Goal: Register for event/course

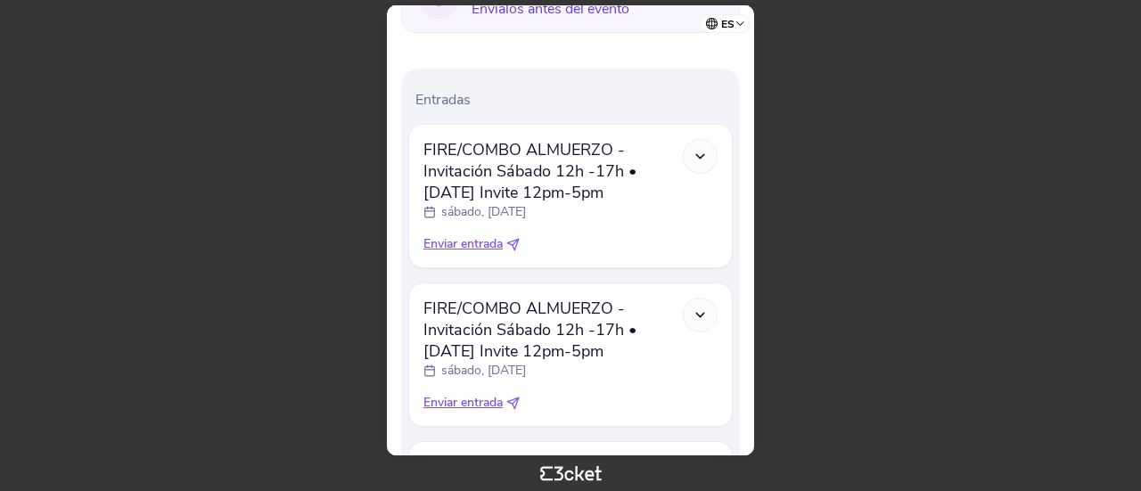
scroll to position [523, 0]
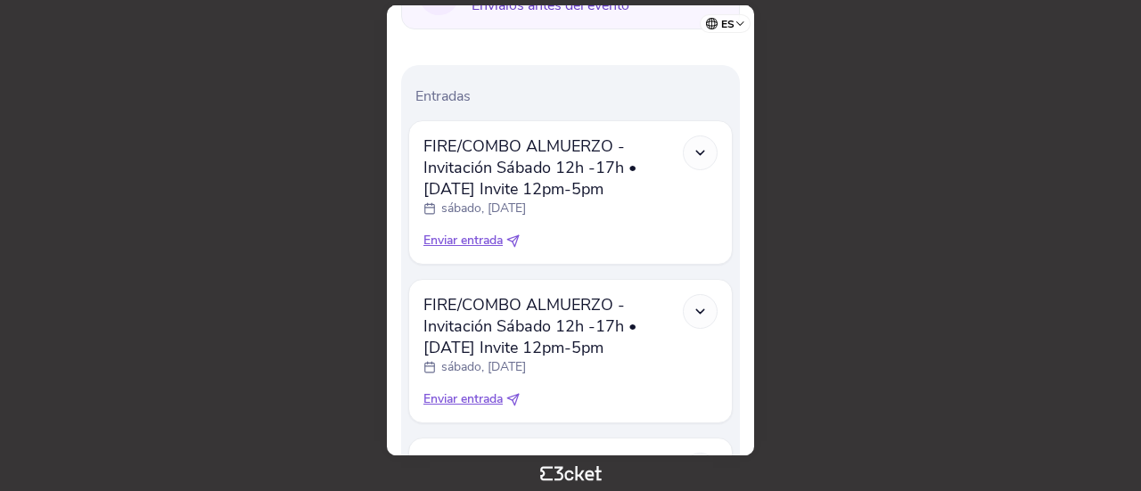
click at [459, 238] on span "Enviar entrada" at bounding box center [462, 241] width 79 height 18
select select "34"
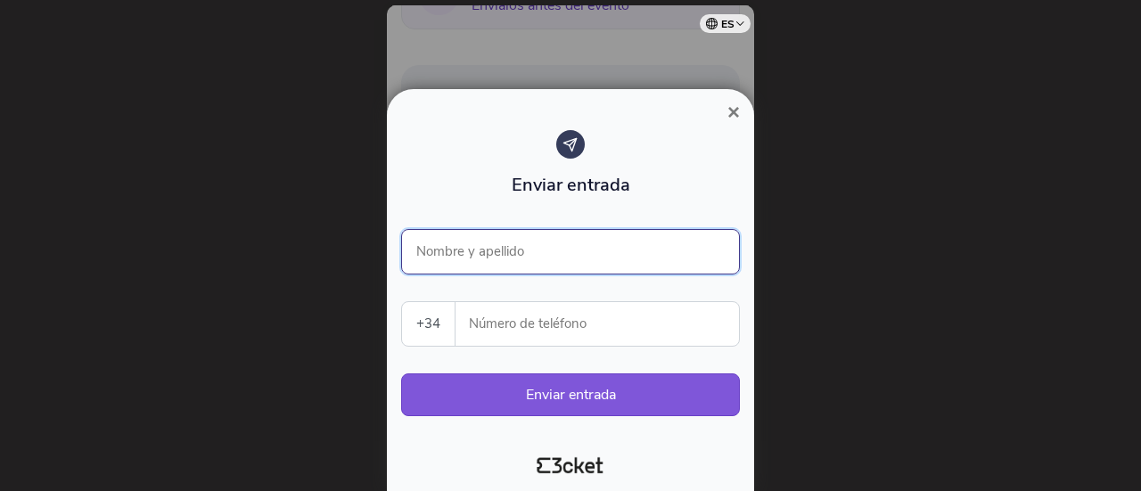
click at [471, 256] on input "Nombre y apellido" at bounding box center [570, 251] width 339 height 45
type input "[PERSON_NAME]"
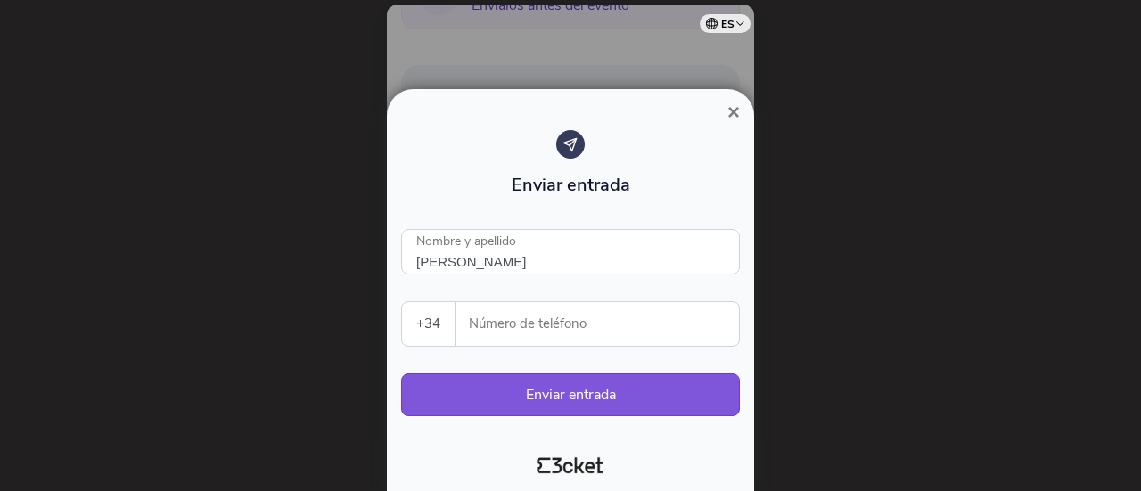
click at [495, 334] on input "Número de teléfono" at bounding box center [604, 324] width 269 height 44
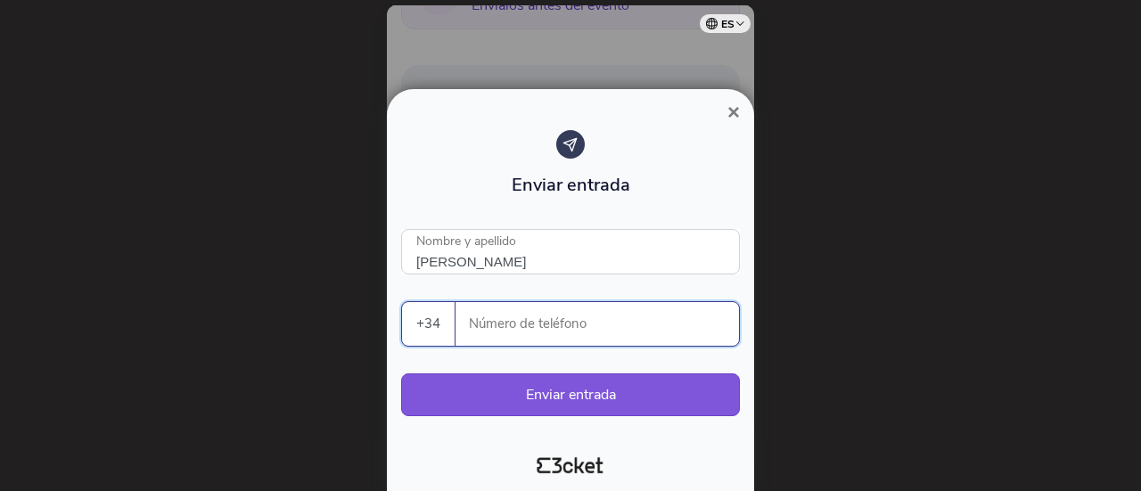
paste input "607704073"
type input "607704073"
click at [560, 390] on button "Enviar entrada" at bounding box center [570, 394] width 339 height 43
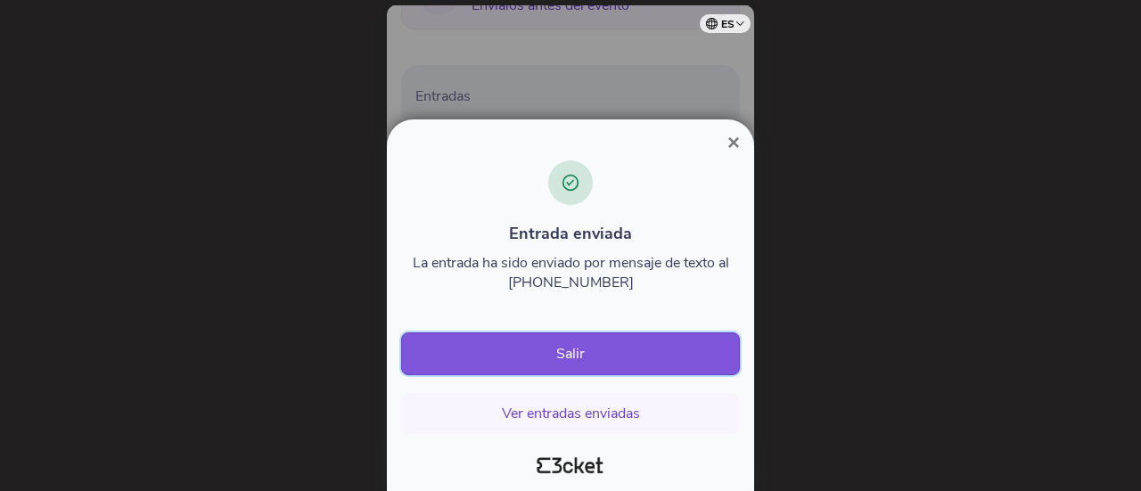
click at [565, 359] on button "Salir" at bounding box center [570, 353] width 339 height 43
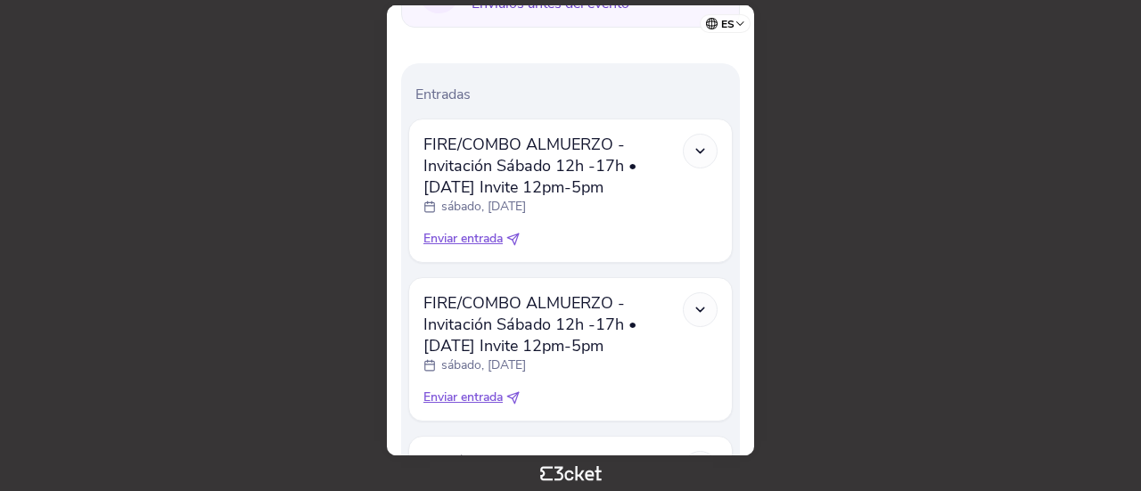
scroll to position [528, 0]
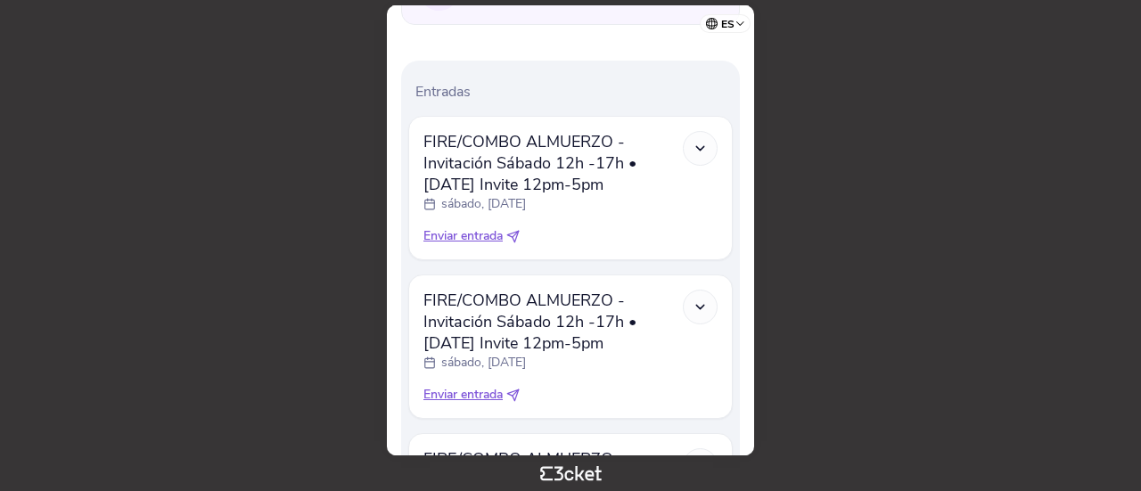
click at [449, 234] on span "Enviar entrada" at bounding box center [462, 236] width 79 height 18
select select "34"
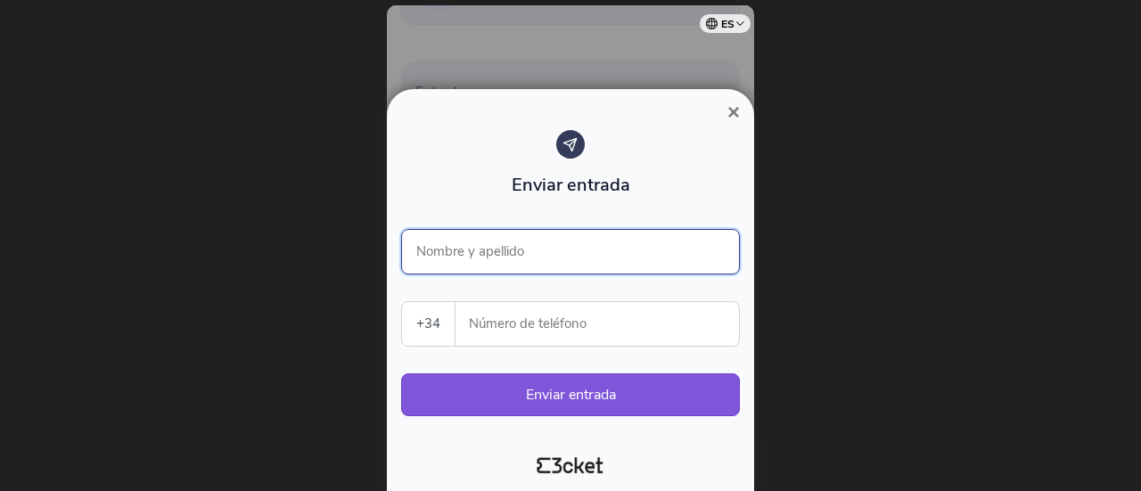
click at [479, 258] on input "Nombre y apellido" at bounding box center [570, 251] width 339 height 45
type input "a"
type input "[PERSON_NAME]"
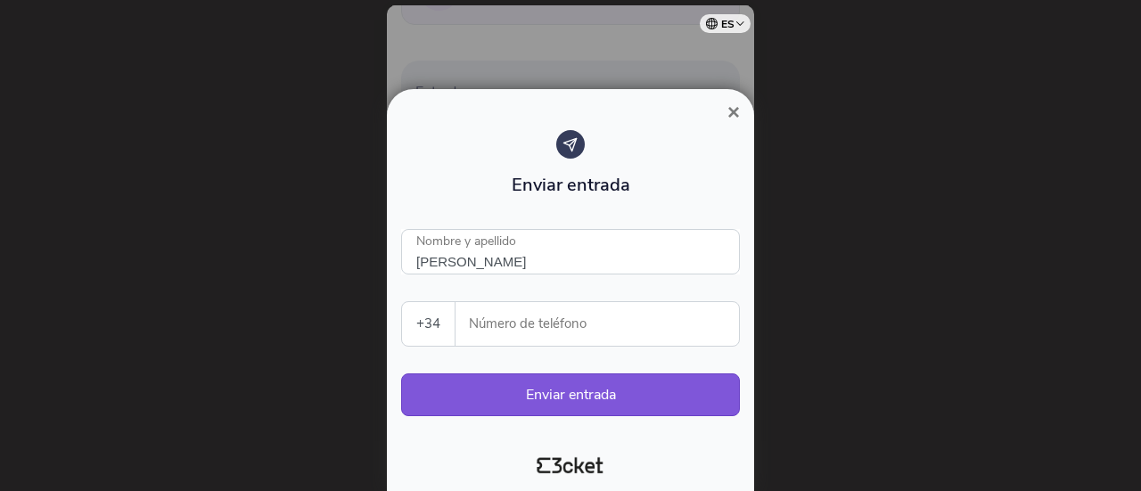
click at [515, 325] on input "Número de teléfono" at bounding box center [604, 324] width 269 height 44
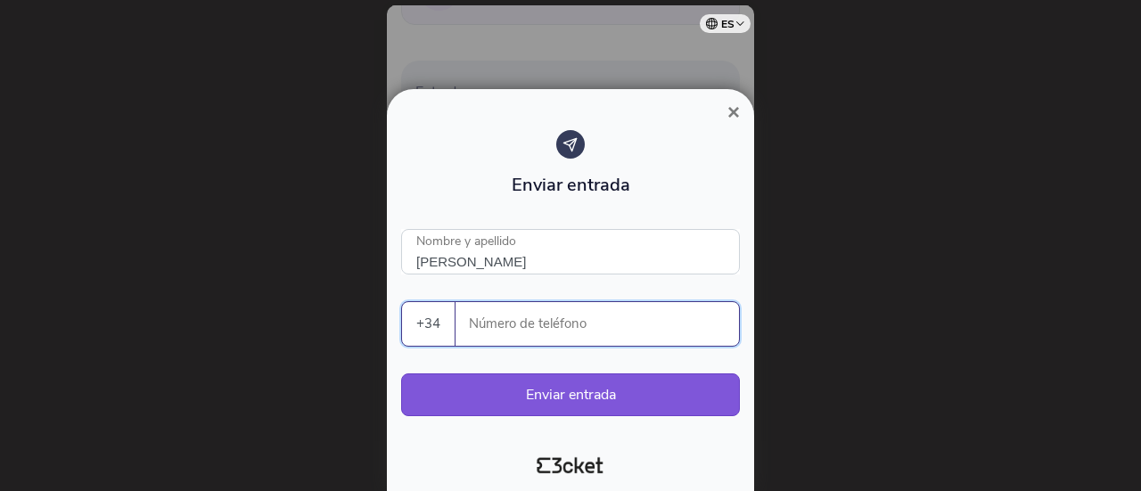
paste input "607704073"
type input "607704073"
click at [575, 387] on button "Enviar entrada" at bounding box center [570, 394] width 339 height 43
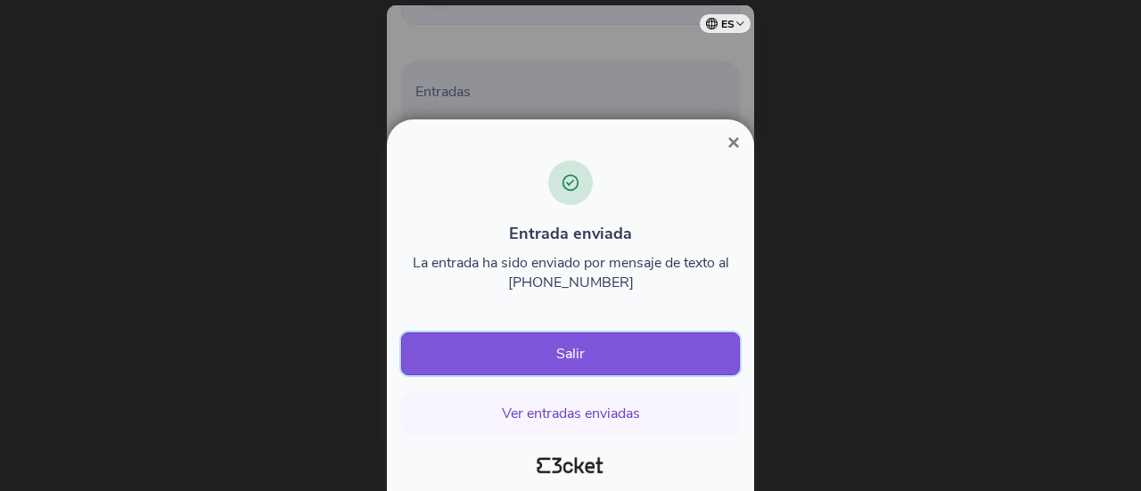
click at [563, 368] on button "Salir" at bounding box center [570, 353] width 339 height 43
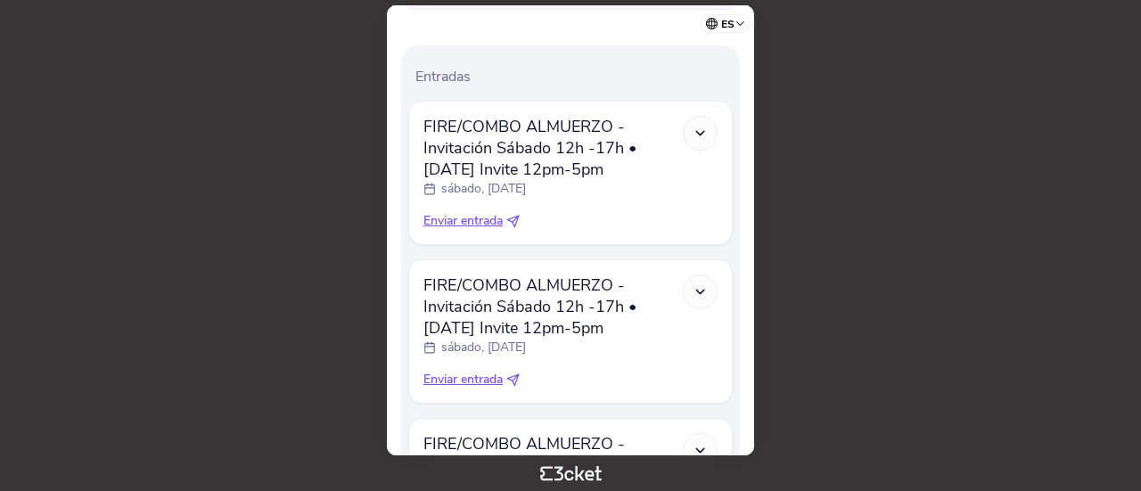
scroll to position [544, 0]
click at [468, 225] on span "Enviar entrada" at bounding box center [462, 220] width 79 height 18
select select "34"
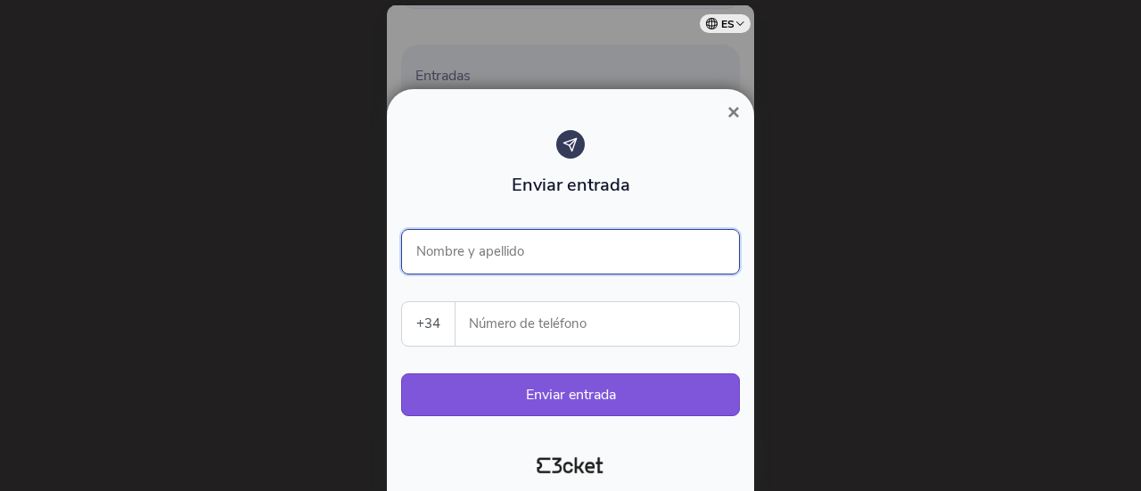
click at [487, 244] on input "Nombre y apellido" at bounding box center [570, 251] width 339 height 45
type input "[PERSON_NAME]"
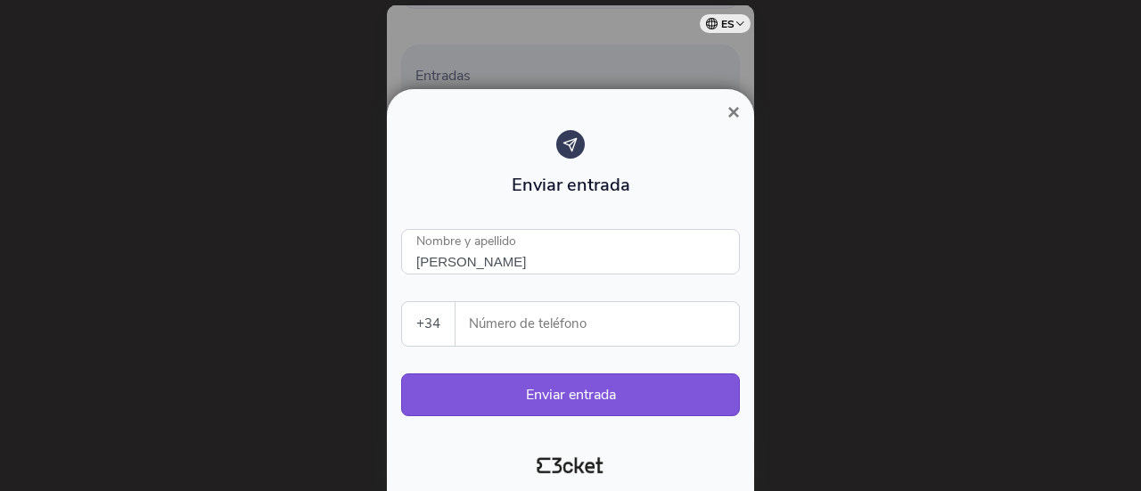
click at [508, 335] on input "Número de teléfono" at bounding box center [604, 324] width 269 height 44
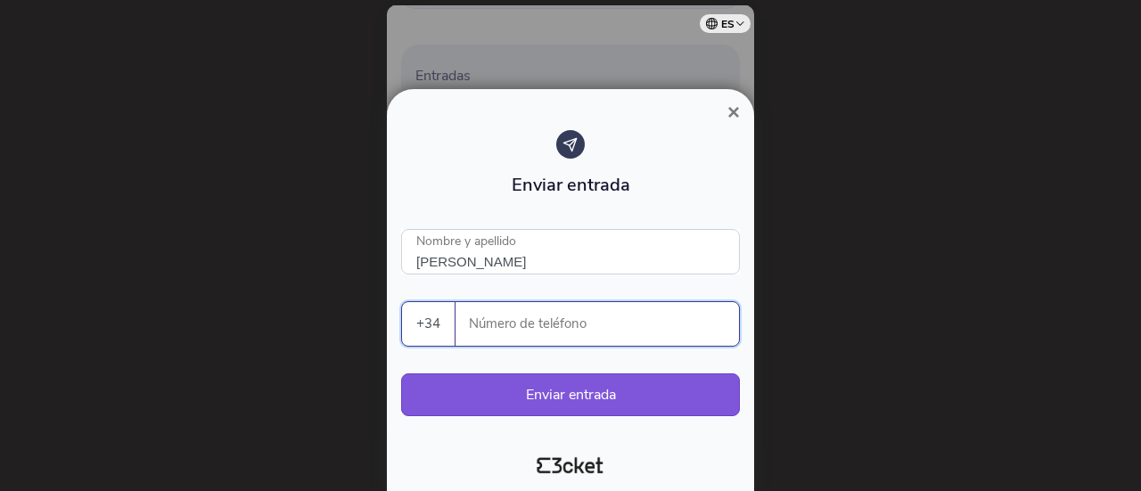
paste input "607704073"
type input "607704073"
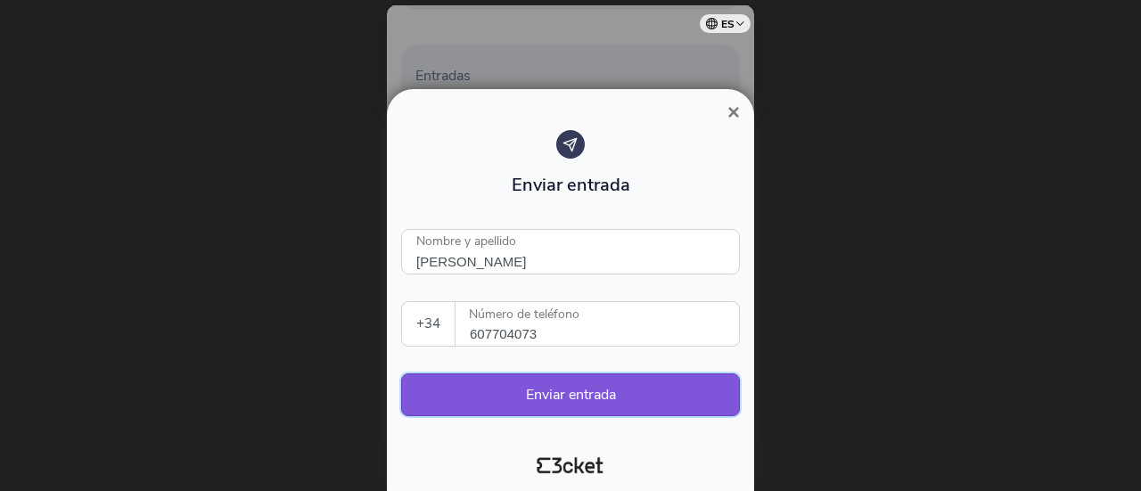
click at [534, 392] on button "Enviar entrada" at bounding box center [570, 394] width 339 height 43
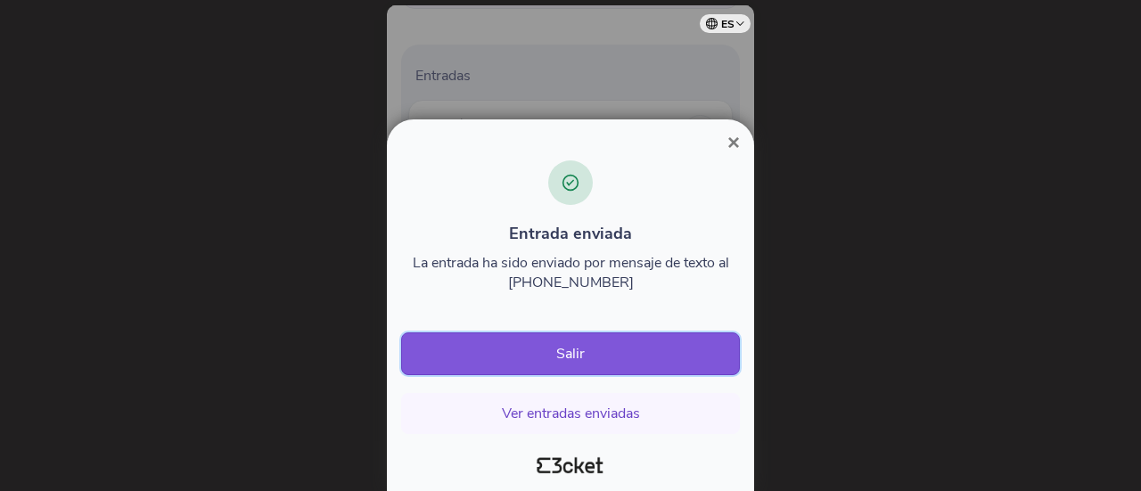
click at [577, 366] on button "Salir" at bounding box center [570, 353] width 339 height 43
